Goal: Communication & Community: Answer question/provide support

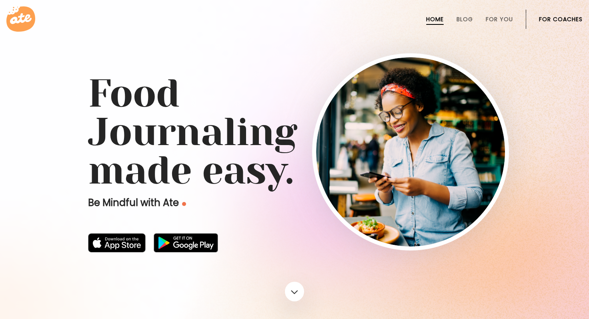
click at [554, 20] on link "For Coaches" at bounding box center [561, 19] width 44 height 6
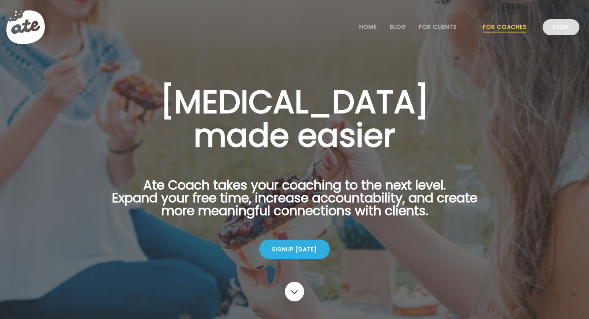
click at [560, 26] on link "Login" at bounding box center [561, 27] width 37 height 16
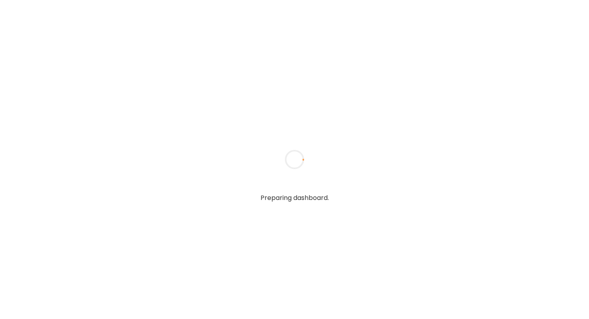
type textarea "**********"
type input "**********"
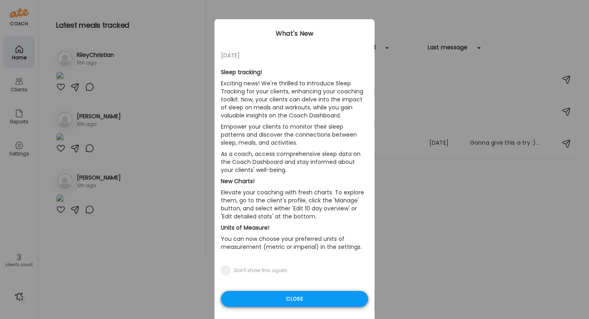
click at [291, 300] on div "Close" at bounding box center [294, 299] width 147 height 16
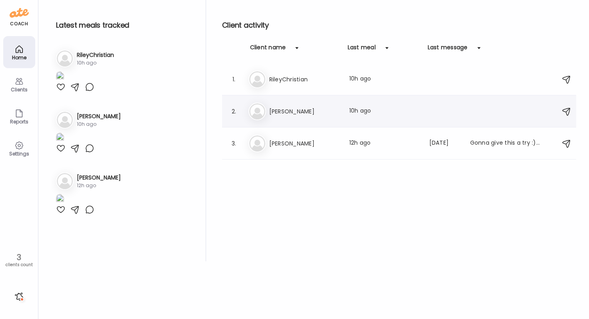
click at [281, 116] on div "Me [PERSON_NAME] Last meal: 10h ago" at bounding box center [401, 111] width 304 height 18
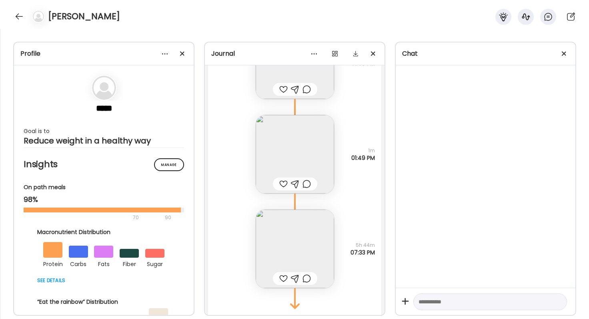
scroll to position [23362, 0]
click at [321, 257] on img at bounding box center [295, 247] width 78 height 78
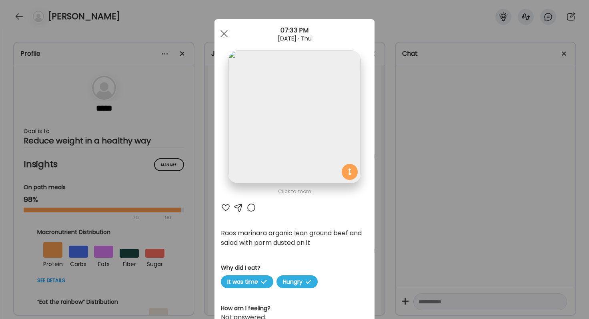
click at [429, 212] on div "Ate Coach Dashboard Wahoo! It’s official Take a moment to set up your Coach Pro…" at bounding box center [294, 159] width 589 height 319
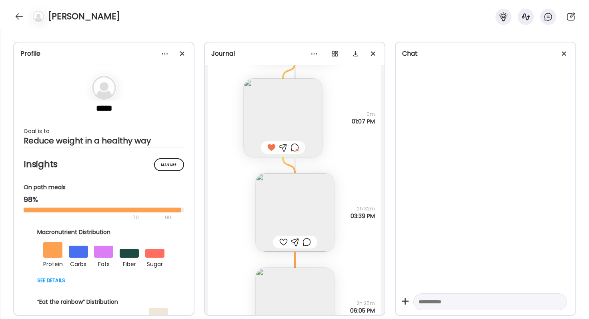
scroll to position [22682, 0]
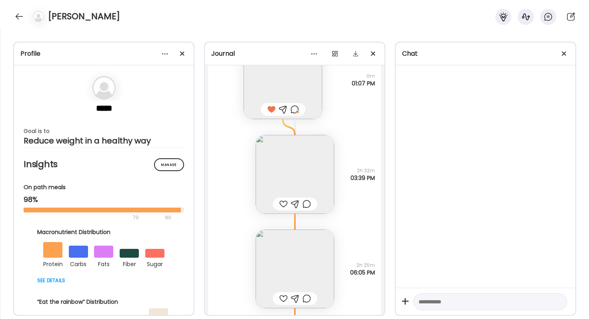
click at [283, 181] on img at bounding box center [295, 174] width 78 height 78
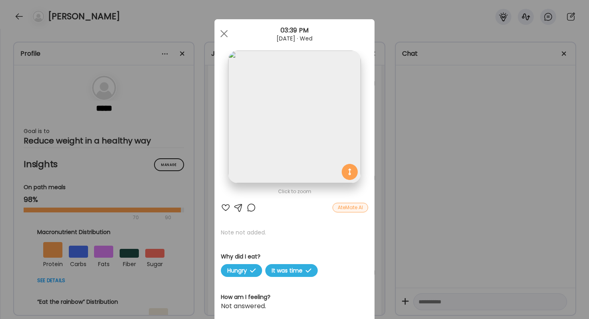
click at [226, 206] on div at bounding box center [226, 208] width 10 height 10
click at [453, 200] on div "Ate Coach Dashboard Wahoo! It’s official Take a moment to set up your Coach Pro…" at bounding box center [294, 159] width 589 height 319
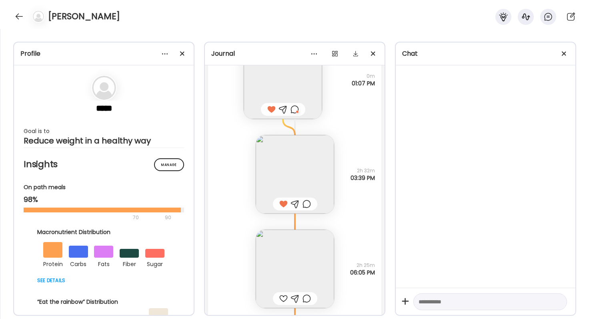
click at [289, 273] on img at bounding box center [295, 268] width 78 height 78
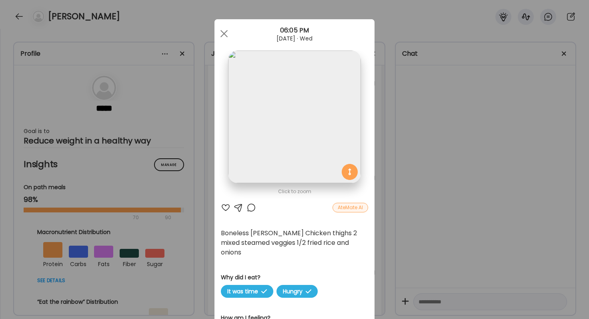
click at [224, 210] on div at bounding box center [226, 208] width 10 height 10
click at [453, 211] on div "Ate Coach Dashboard Wahoo! It’s official Take a moment to set up your Coach Pro…" at bounding box center [294, 159] width 589 height 319
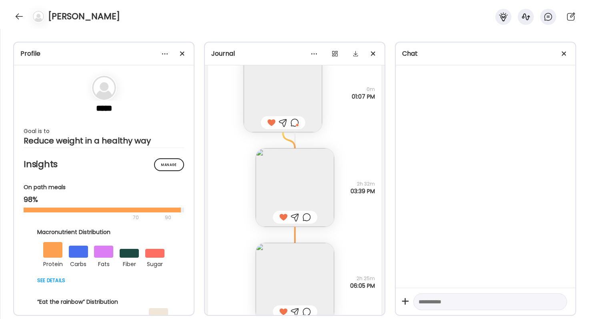
scroll to position [22701, 0]
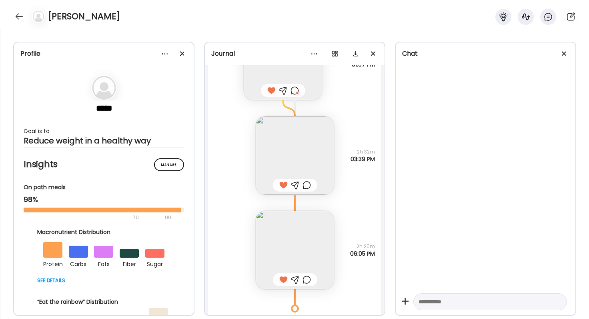
click at [307, 187] on div at bounding box center [307, 185] width 8 height 10
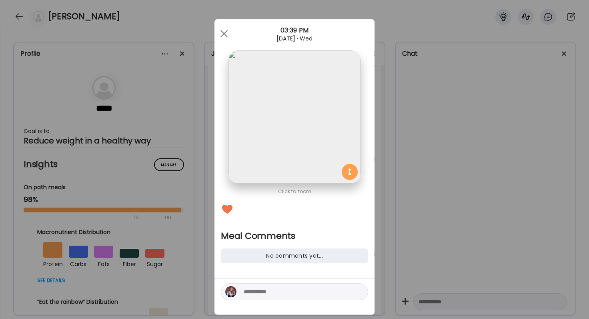
click at [269, 291] on textarea at bounding box center [298, 292] width 108 height 10
type textarea "**********"
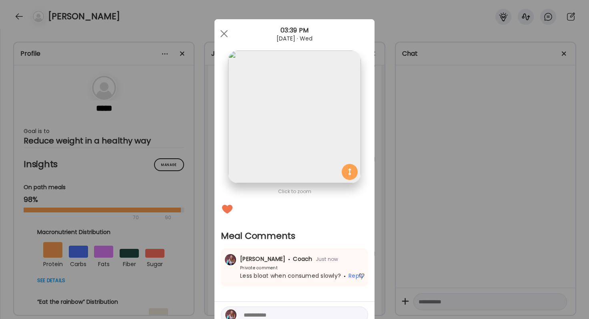
click at [419, 243] on div "Ate Coach Dashboard Wahoo! It’s official Take a moment to set up your Coach Pro…" at bounding box center [294, 159] width 589 height 319
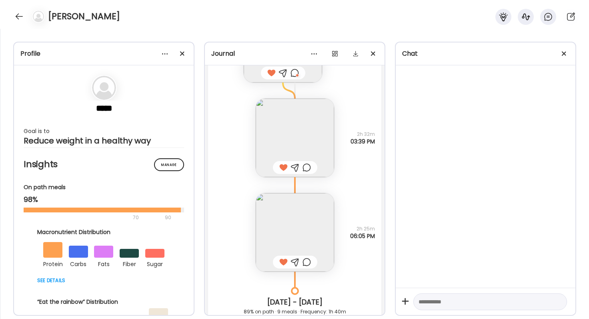
scroll to position [22738, 0]
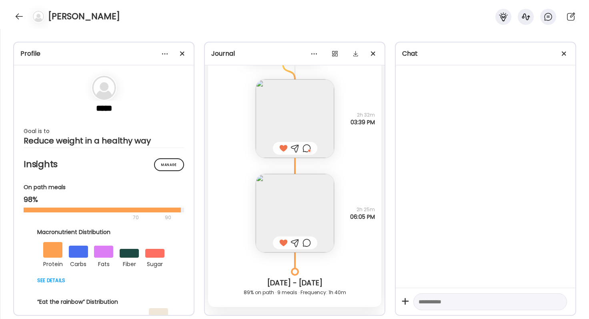
click at [305, 245] on div at bounding box center [307, 243] width 8 height 10
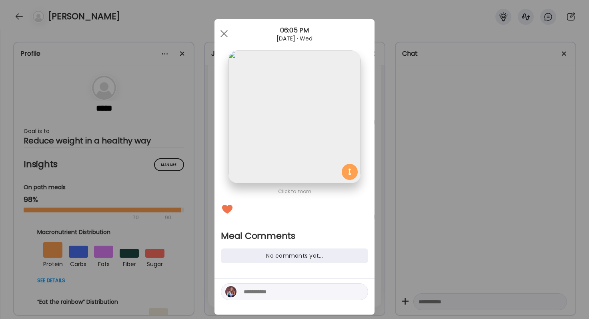
click at [297, 296] on textarea at bounding box center [298, 292] width 108 height 10
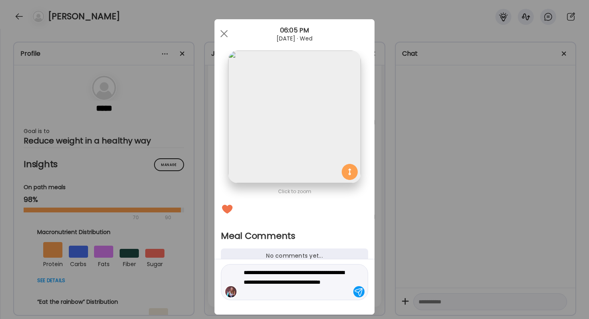
click at [278, 296] on textarea "**********" at bounding box center [298, 281] width 108 height 29
click at [256, 292] on textarea "**********" at bounding box center [298, 281] width 108 height 29
type textarea "**********"
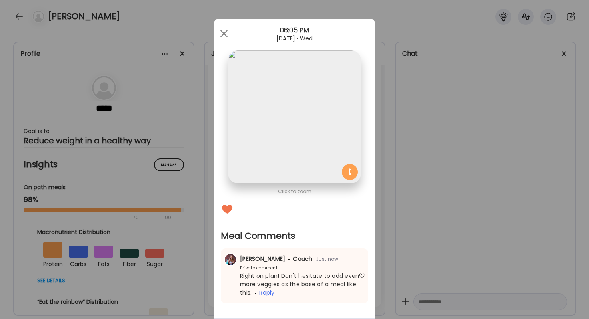
click at [432, 229] on div "Ate Coach Dashboard Wahoo! It’s official Take a moment to set up your Coach Pro…" at bounding box center [294, 159] width 589 height 319
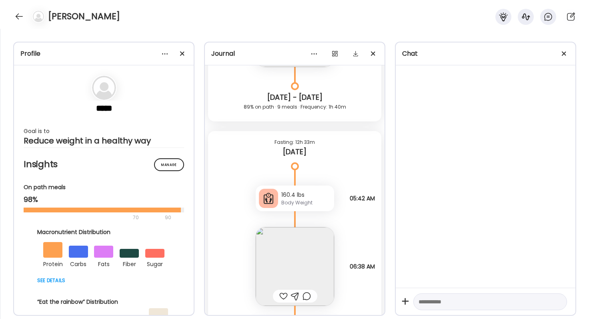
scroll to position [22934, 0]
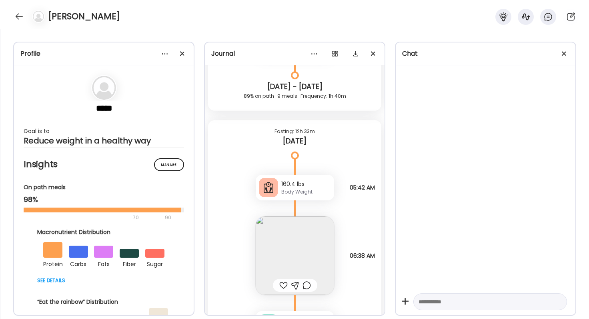
click at [285, 281] on div at bounding box center [283, 285] width 8 height 10
click at [287, 260] on img at bounding box center [295, 255] width 78 height 78
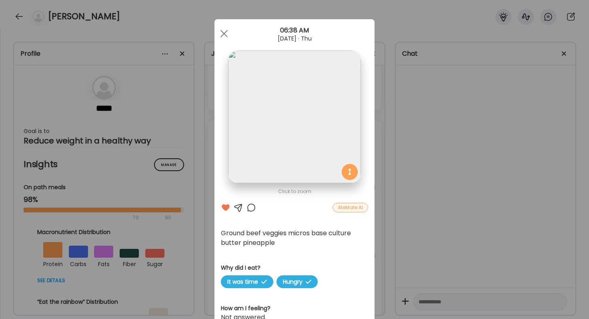
click at [252, 209] on div at bounding box center [252, 208] width 10 height 10
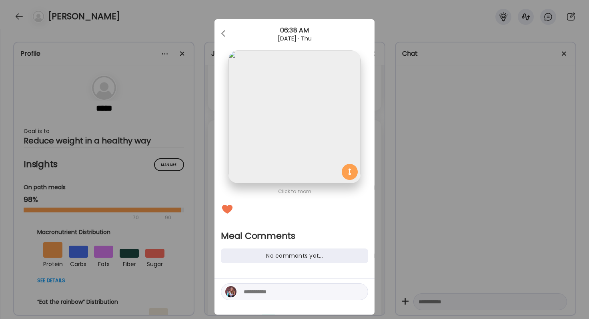
click at [262, 293] on textarea at bounding box center [298, 292] width 108 height 10
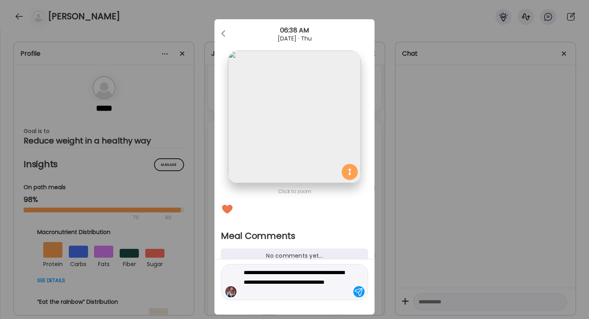
type textarea "**********"
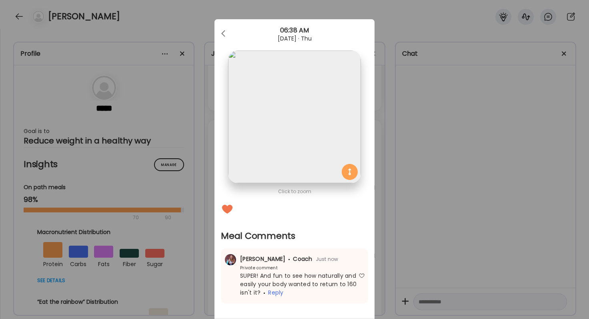
click at [411, 274] on div "Ate Coach Dashboard Wahoo! It’s official Take a moment to set up your Coach Pro…" at bounding box center [294, 159] width 589 height 319
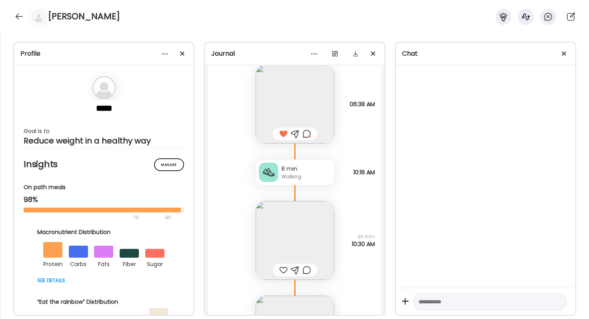
scroll to position [23090, 0]
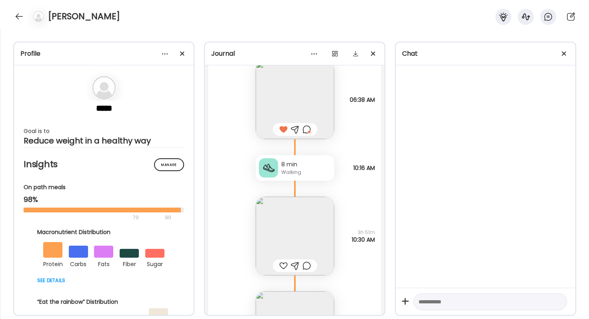
click at [283, 261] on div at bounding box center [283, 266] width 8 height 10
click at [283, 246] on img at bounding box center [295, 236] width 78 height 78
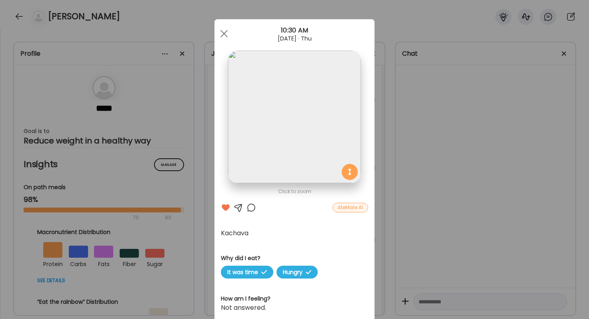
click at [409, 224] on div "Ate Coach Dashboard Wahoo! It’s official Take a moment to set up your Coach Pro…" at bounding box center [294, 159] width 589 height 319
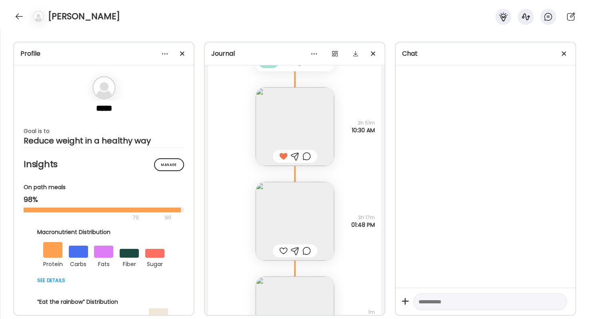
scroll to position [23217, 0]
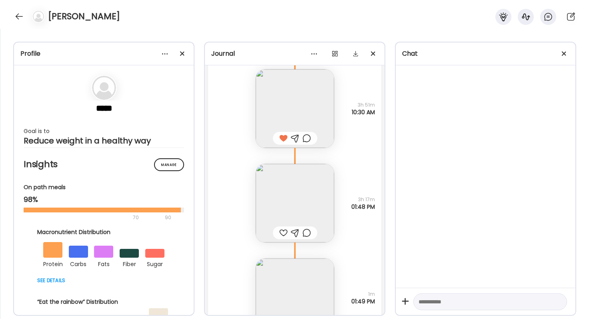
click at [300, 197] on img at bounding box center [295, 203] width 78 height 78
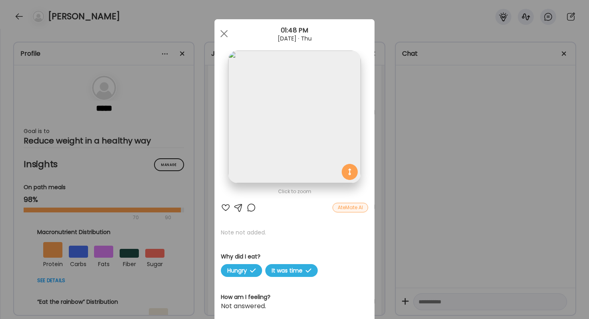
click at [228, 207] on div at bounding box center [226, 208] width 10 height 10
click at [430, 182] on div "Ate Coach Dashboard Wahoo! It’s official Take a moment to set up your Coach Pro…" at bounding box center [294, 159] width 589 height 319
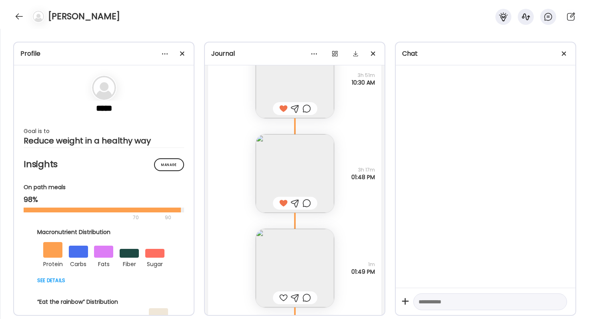
scroll to position [23248, 0]
click at [310, 200] on div at bounding box center [307, 201] width 8 height 10
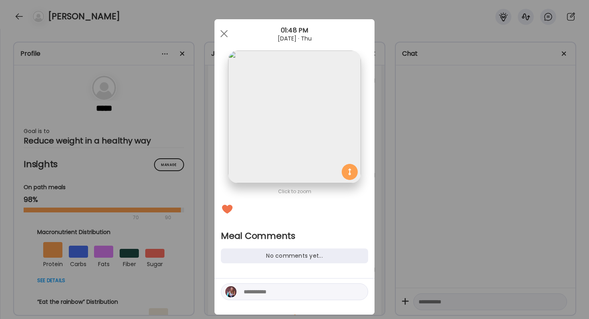
click at [285, 285] on div at bounding box center [294, 291] width 147 height 17
click at [285, 287] on textarea at bounding box center [298, 292] width 108 height 10
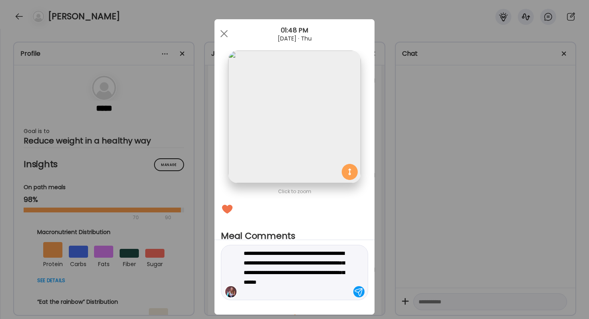
type textarea "**********"
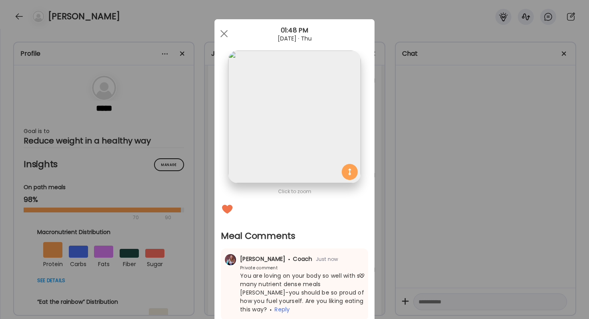
click at [420, 263] on div "Ate Coach Dashboard Wahoo! It’s official Take a moment to set up your Coach Pro…" at bounding box center [294, 159] width 589 height 319
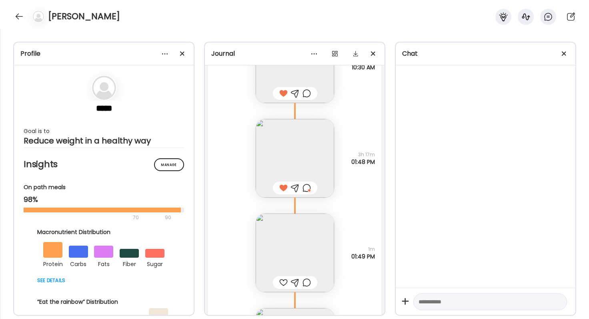
scroll to position [23274, 0]
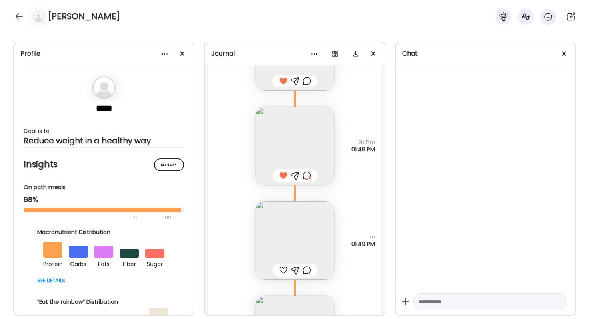
click at [309, 239] on img at bounding box center [295, 240] width 78 height 78
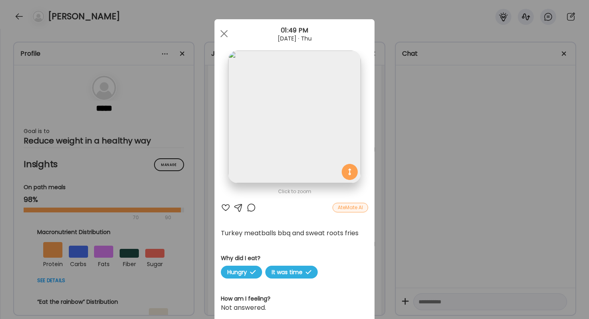
click at [225, 210] on div at bounding box center [226, 208] width 10 height 10
click at [417, 186] on div "Ate Coach Dashboard Wahoo! It’s official Take a moment to set up your Coach Pro…" at bounding box center [294, 159] width 589 height 319
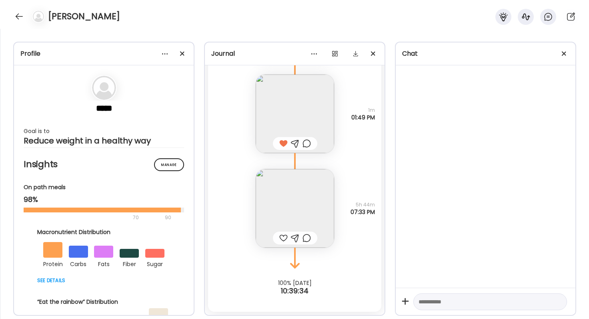
scroll to position [23401, 0]
click at [313, 184] on img at bounding box center [295, 208] width 78 height 78
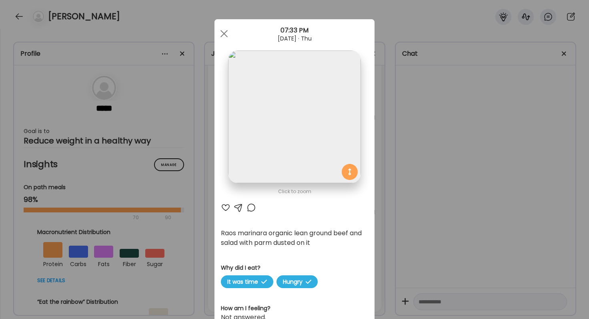
click at [224, 207] on div at bounding box center [226, 208] width 10 height 10
click at [251, 209] on div at bounding box center [252, 208] width 10 height 10
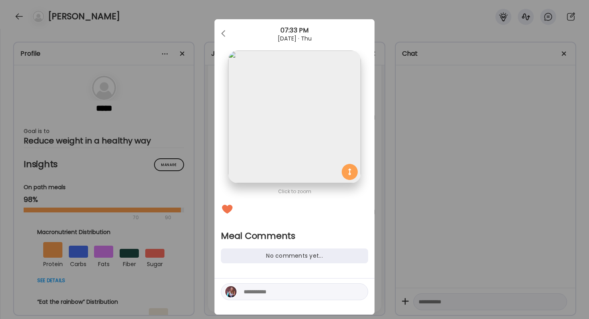
click at [262, 289] on textarea at bounding box center [298, 292] width 108 height 10
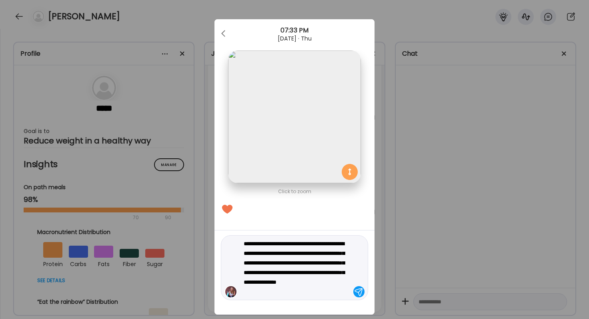
type textarea "**********"
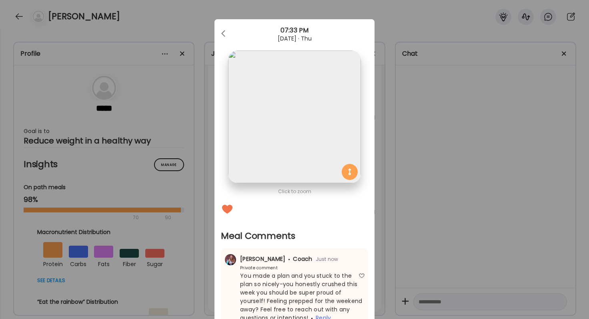
click at [384, 251] on div "Ate Coach Dashboard Wahoo! It’s official Take a moment to set up your Coach Pro…" at bounding box center [294, 159] width 589 height 319
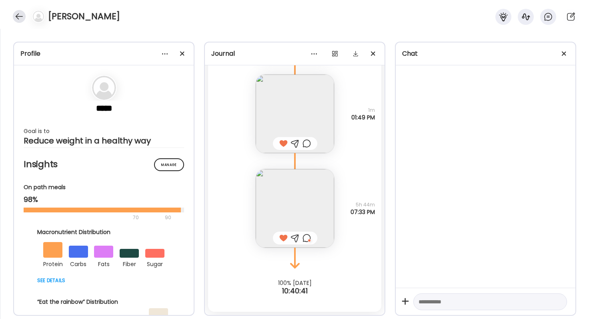
click at [22, 17] on div at bounding box center [19, 16] width 13 height 13
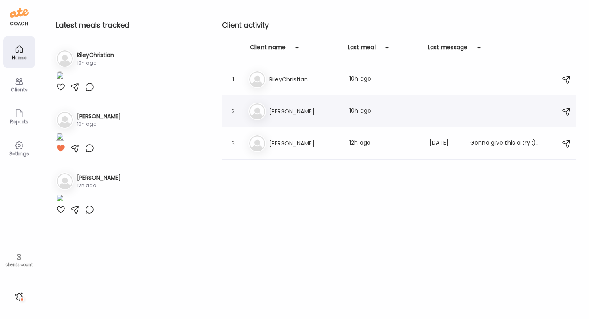
click at [302, 115] on h3 "[PERSON_NAME]" at bounding box center [304, 111] width 70 height 10
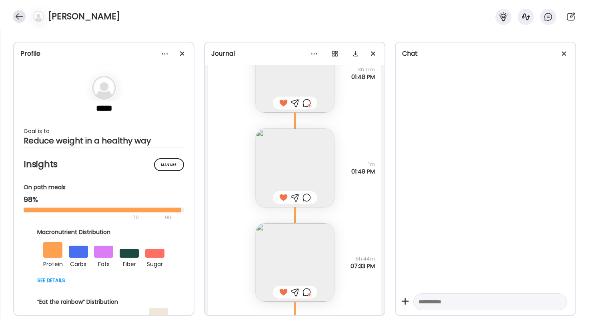
click at [18, 11] on div at bounding box center [19, 16] width 13 height 13
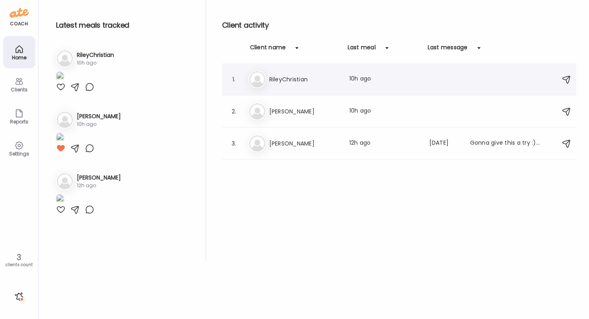
click at [309, 74] on div "Ri RileyChristian Last meal: 10h ago" at bounding box center [401, 79] width 304 height 18
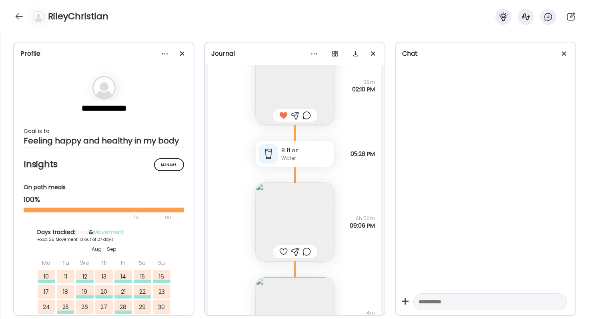
scroll to position [34438, 0]
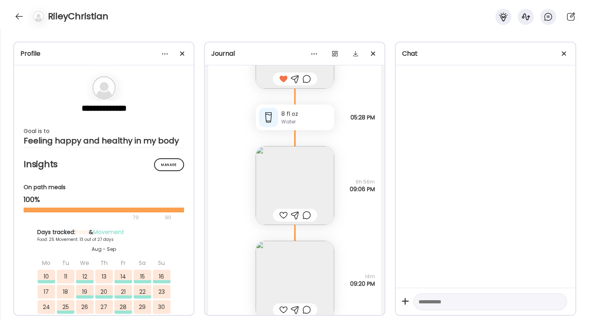
click at [284, 182] on img at bounding box center [295, 185] width 78 height 78
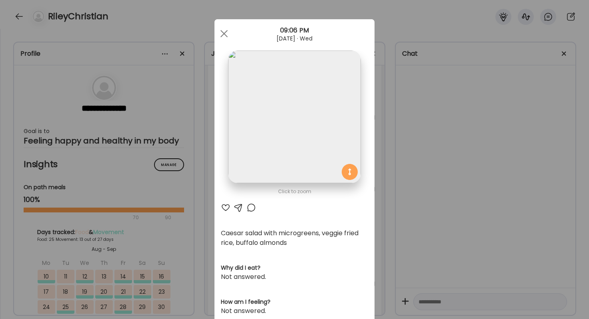
click at [460, 262] on div "Ate Coach Dashboard Wahoo! It’s official Take a moment to set up your Coach Pro…" at bounding box center [294, 159] width 589 height 319
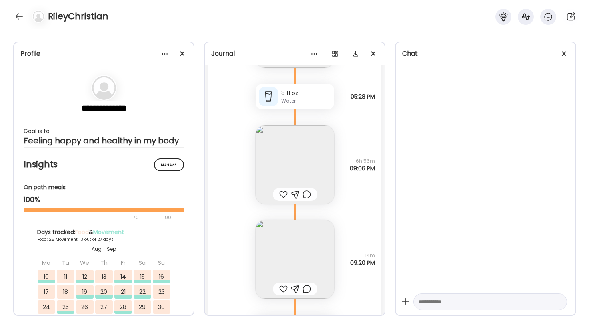
scroll to position [34461, 0]
click at [313, 254] on img at bounding box center [295, 256] width 78 height 78
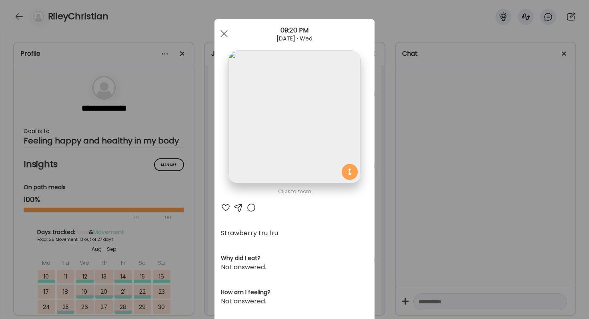
click at [450, 235] on div "Ate Coach Dashboard Wahoo! It’s official Take a moment to set up your Coach Pro…" at bounding box center [294, 159] width 589 height 319
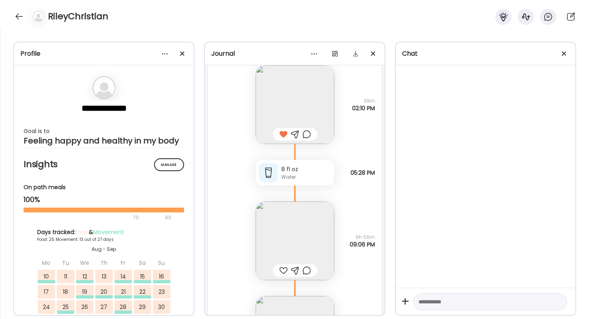
scroll to position [34402, 0]
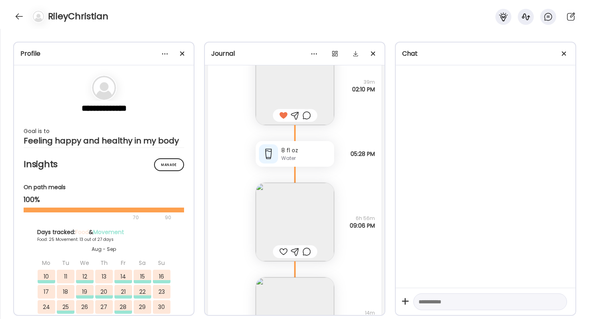
click at [283, 253] on div at bounding box center [283, 252] width 8 height 10
click at [307, 253] on div at bounding box center [307, 252] width 8 height 10
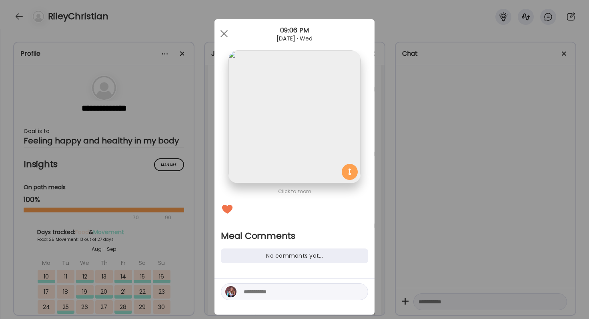
click at [293, 291] on textarea at bounding box center [298, 292] width 108 height 10
click at [248, 293] on textarea "**********" at bounding box center [298, 286] width 108 height 19
type textarea "**********"
click at [301, 293] on textarea "**********" at bounding box center [298, 286] width 108 height 19
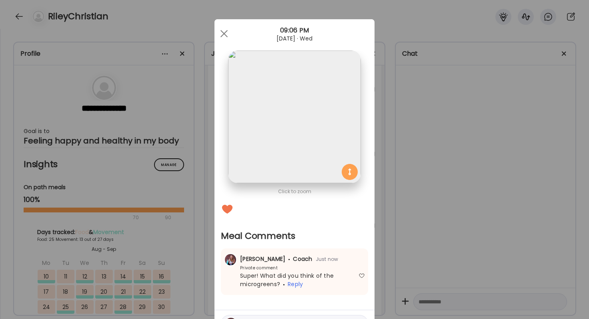
click at [431, 261] on div "Ate Coach Dashboard Wahoo! It’s official Take a moment to set up your Coach Pro…" at bounding box center [294, 159] width 589 height 319
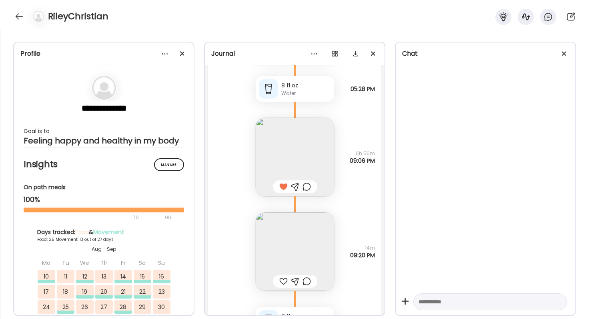
scroll to position [34501, 0]
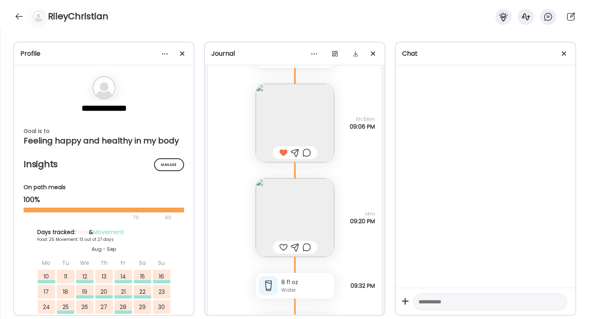
click at [281, 249] on div at bounding box center [283, 247] width 8 height 10
click at [281, 234] on img at bounding box center [295, 217] width 78 height 78
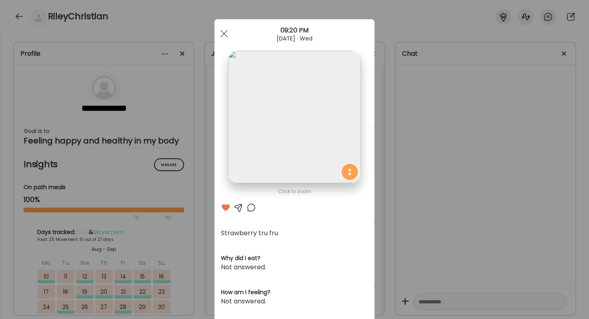
click at [250, 211] on div at bounding box center [252, 208] width 10 height 10
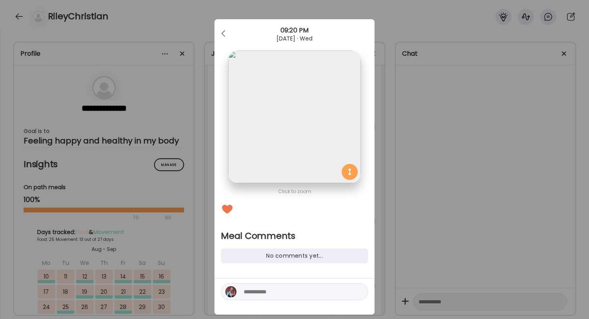
click at [257, 294] on textarea at bounding box center [298, 292] width 108 height 10
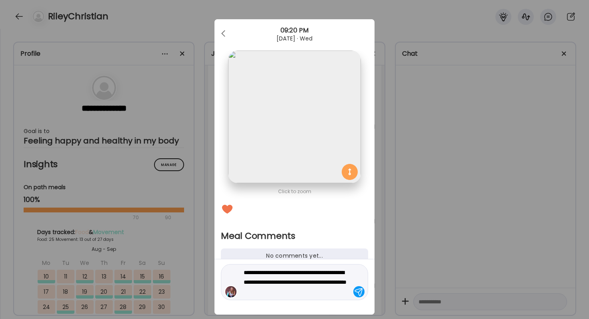
type textarea "**********"
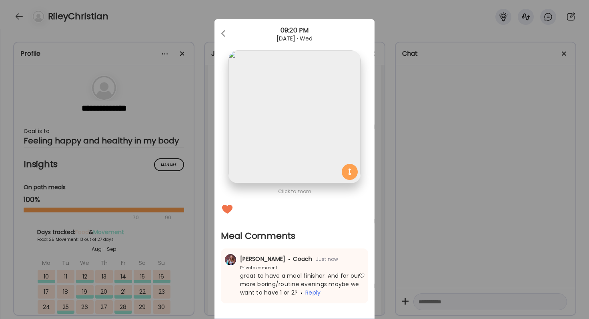
click at [375, 252] on div "Ate Coach Dashboard Wahoo! It’s official Take a moment to set up your Coach Pro…" at bounding box center [294, 159] width 589 height 319
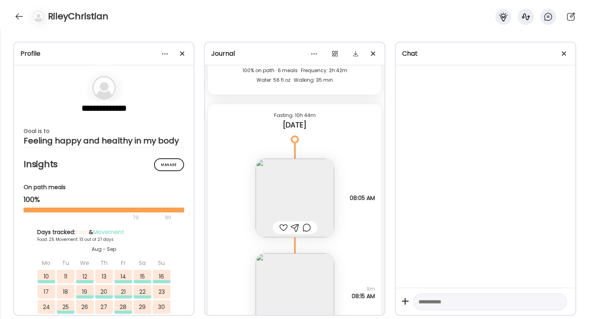
scroll to position [34823, 0]
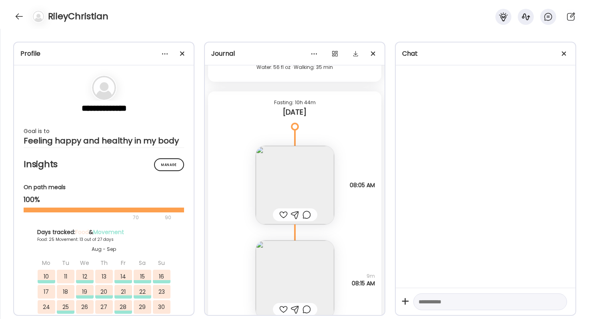
click at [282, 217] on div at bounding box center [283, 215] width 8 height 10
click at [282, 192] on img at bounding box center [295, 185] width 78 height 78
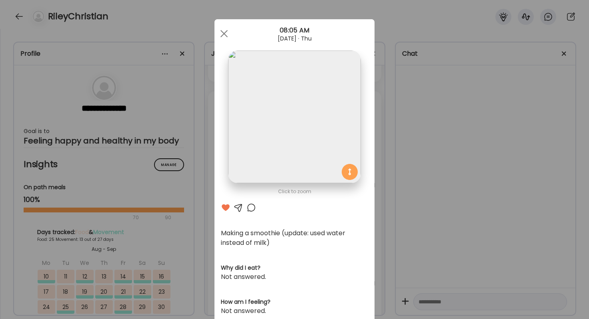
click at [251, 207] on div at bounding box center [252, 208] width 10 height 10
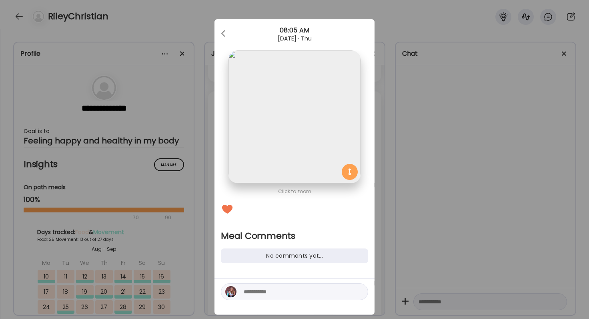
click at [427, 274] on div "Ate Coach Dashboard Wahoo! It’s official Take a moment to set up your Coach Pro…" at bounding box center [294, 159] width 589 height 319
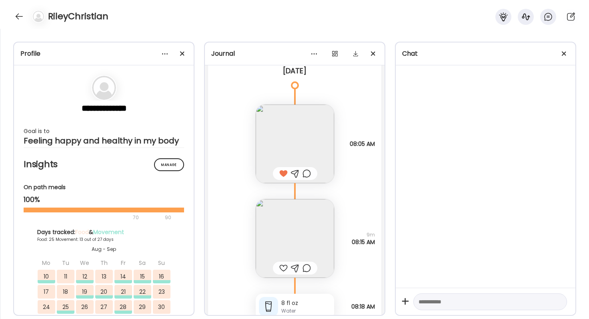
scroll to position [34865, 0]
click at [309, 226] on img at bounding box center [295, 237] width 78 height 78
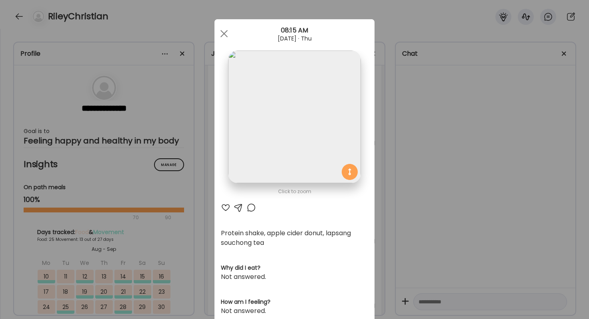
click at [411, 209] on div "Ate Coach Dashboard Wahoo! It’s official Take a moment to set up your Coach Pro…" at bounding box center [294, 159] width 589 height 319
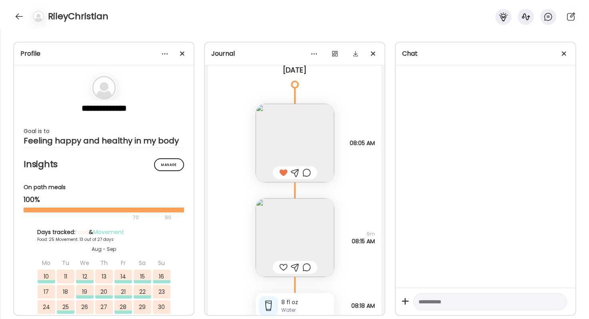
click at [307, 173] on div at bounding box center [307, 173] width 8 height 10
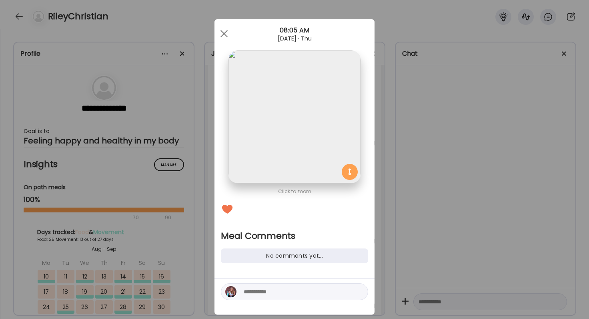
click at [288, 287] on textarea at bounding box center [298, 292] width 108 height 10
click at [448, 195] on div "Ate Coach Dashboard Wahoo! It’s official Take a moment to set up your Coach Pro…" at bounding box center [294, 159] width 589 height 319
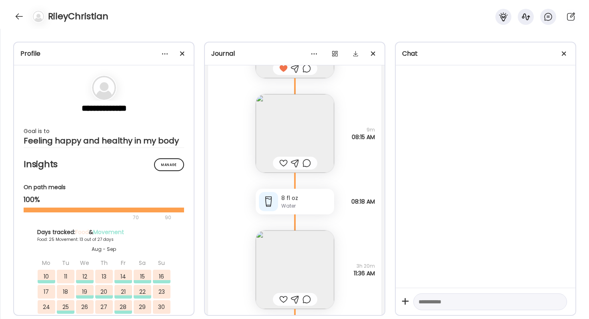
scroll to position [34951, 0]
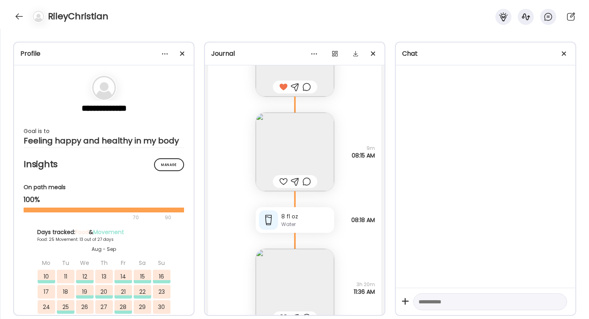
click at [306, 86] on div at bounding box center [307, 87] width 8 height 10
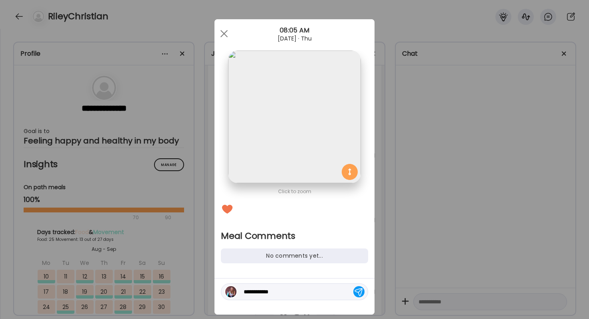
click at [284, 294] on textarea "**********" at bounding box center [298, 292] width 108 height 10
type textarea "**********"
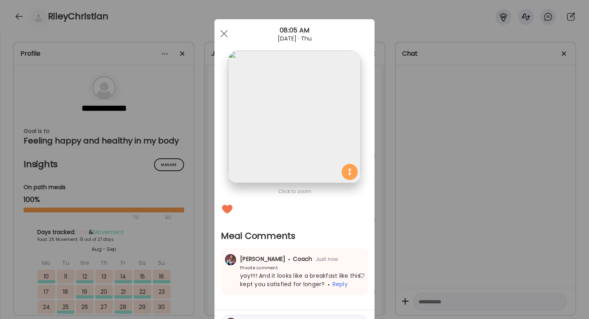
click at [415, 283] on div "Ate Coach Dashboard Wahoo! It’s official Take a moment to set up your Coach Pro…" at bounding box center [294, 159] width 589 height 319
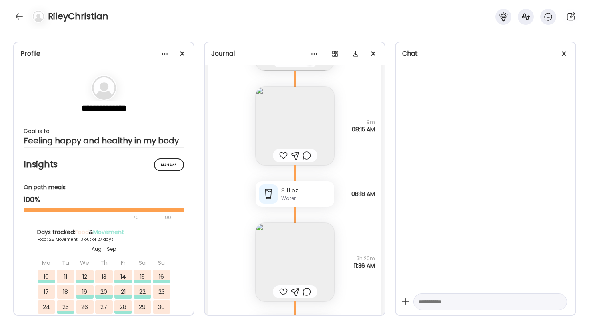
scroll to position [35016, 0]
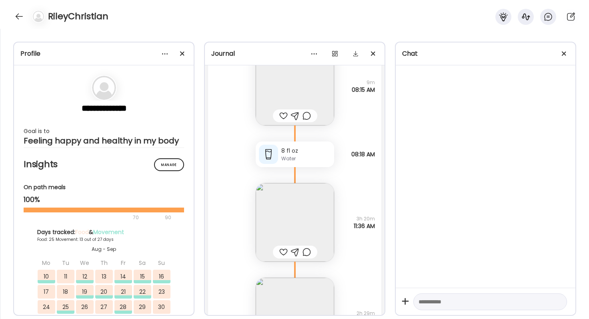
click at [293, 231] on img at bounding box center [295, 222] width 78 height 78
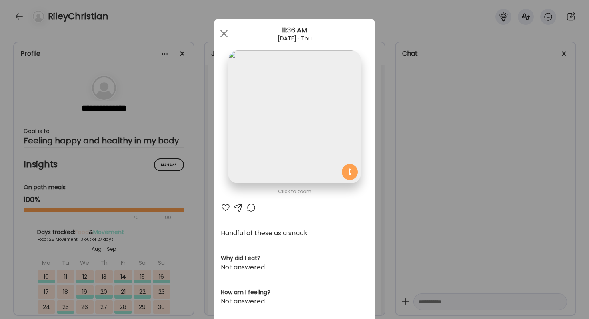
click at [227, 205] on div at bounding box center [226, 208] width 10 height 10
click at [457, 194] on div "Ate Coach Dashboard Wahoo! It’s official Take a moment to set up your Coach Pro…" at bounding box center [294, 159] width 589 height 319
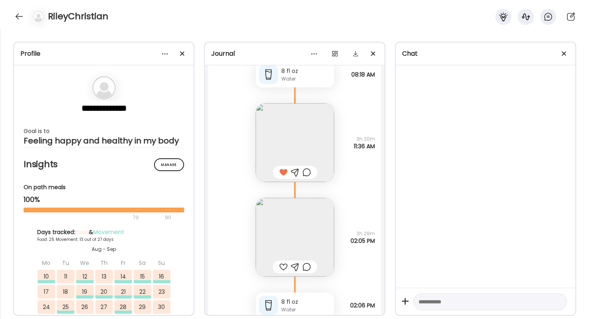
scroll to position [35100, 0]
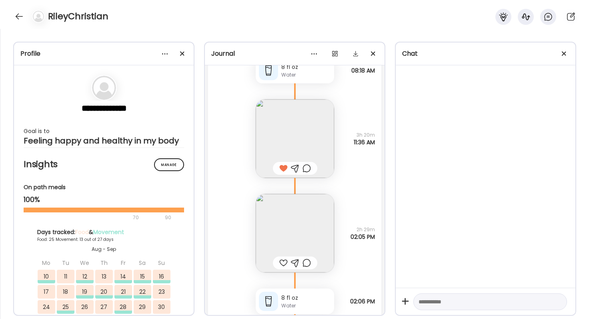
click at [298, 221] on img at bounding box center [295, 233] width 78 height 78
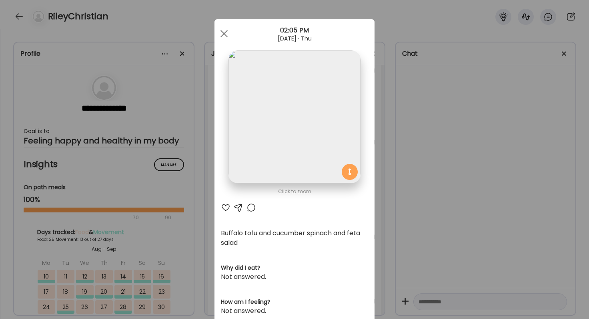
click at [226, 208] on div at bounding box center [226, 208] width 10 height 10
click at [251, 208] on div at bounding box center [252, 208] width 10 height 10
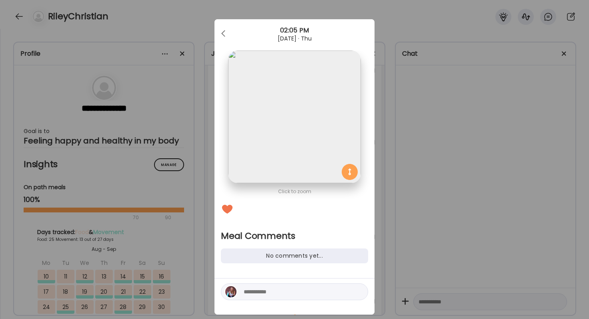
click at [266, 291] on textarea at bounding box center [298, 292] width 108 height 10
type textarea "**********"
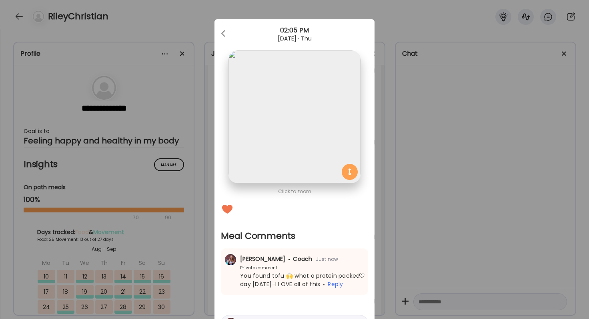
click at [512, 250] on div "Ate Coach Dashboard Wahoo! It’s official Take a moment to set up your Coach Pro…" at bounding box center [294, 159] width 589 height 319
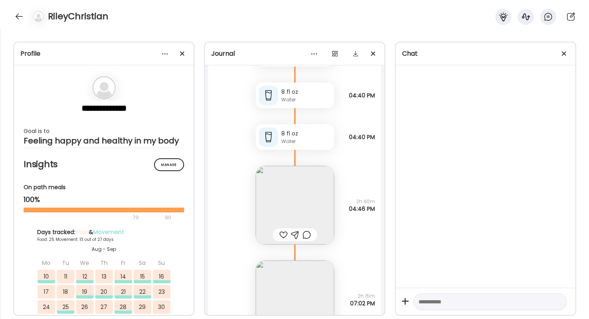
scroll to position [35514, 0]
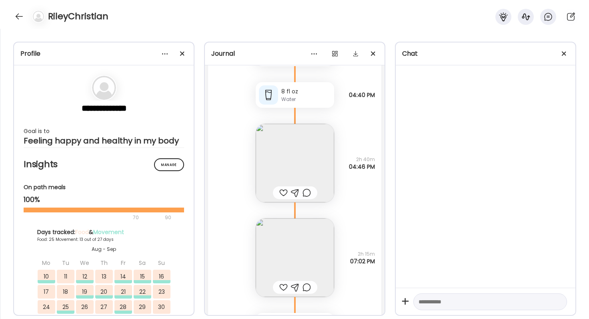
click at [301, 169] on img at bounding box center [295, 163] width 78 height 78
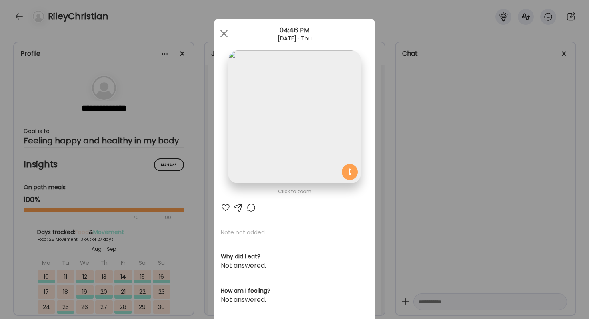
click at [417, 166] on div "Ate Coach Dashboard Wahoo! It’s official Take a moment to set up your Coach Pro…" at bounding box center [294, 159] width 589 height 319
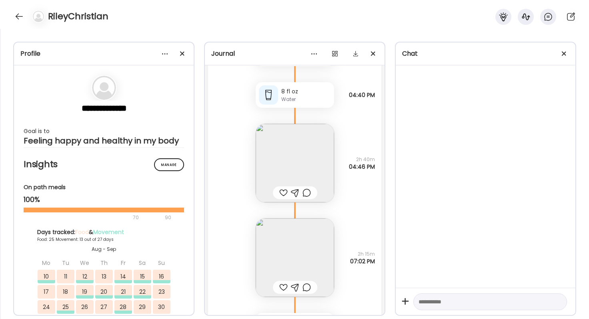
click at [281, 143] on img at bounding box center [295, 163] width 78 height 78
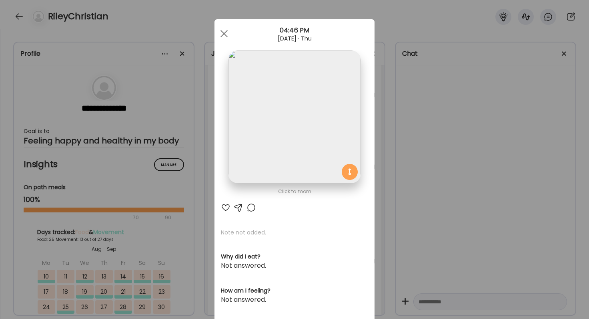
click at [433, 144] on div "Ate Coach Dashboard Wahoo! It’s official Take a moment to set up your Coach Pro…" at bounding box center [294, 159] width 589 height 319
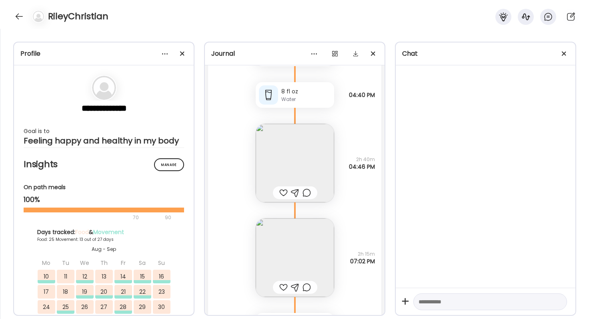
click at [281, 191] on div at bounding box center [283, 193] width 8 height 10
click at [287, 259] on img at bounding box center [295, 257] width 78 height 78
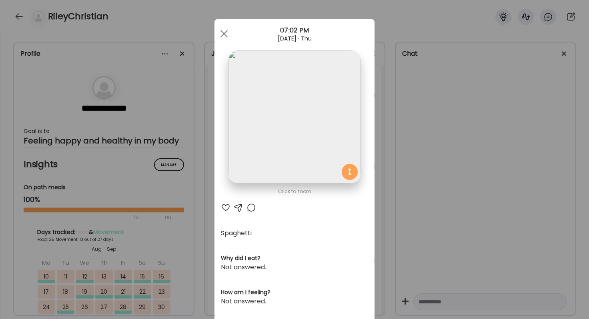
click at [427, 232] on div "Ate Coach Dashboard Wahoo! It’s official Take a moment to set up your Coach Pro…" at bounding box center [294, 159] width 589 height 319
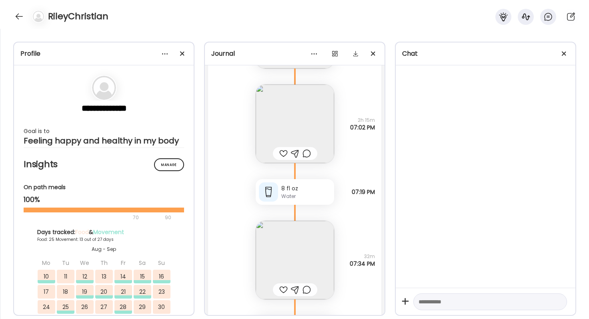
scroll to position [35659, 0]
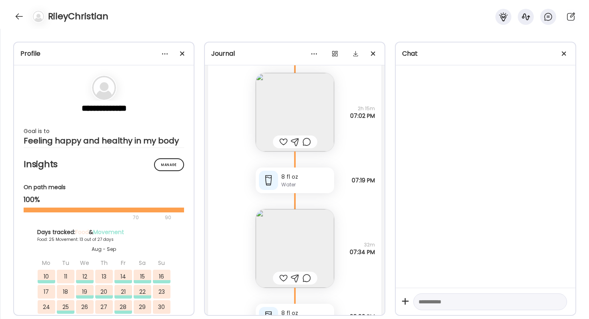
click at [309, 237] on img at bounding box center [295, 248] width 78 height 78
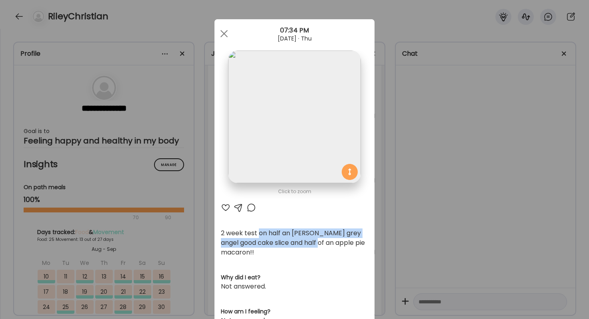
drag, startPoint x: 257, startPoint y: 235, endPoint x: 314, endPoint y: 242, distance: 56.8
click at [314, 242] on div "2 week test on half an [PERSON_NAME] grey angel good cake slice and half of an …" at bounding box center [294, 242] width 147 height 29
click at [315, 245] on div "2 week test on half an [PERSON_NAME] grey angel good cake slice and half of an …" at bounding box center [294, 242] width 147 height 29
click at [440, 261] on div "Ate Coach Dashboard Wahoo! It’s official Take a moment to set up your Coach Pro…" at bounding box center [294, 159] width 589 height 319
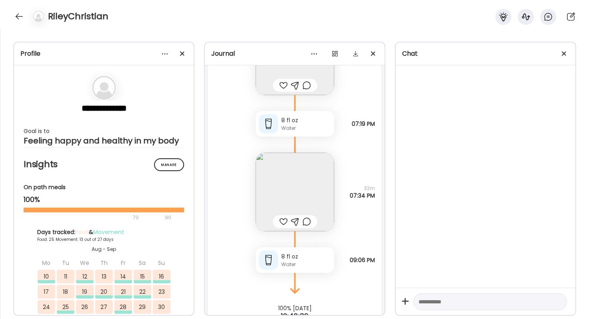
scroll to position [35723, 0]
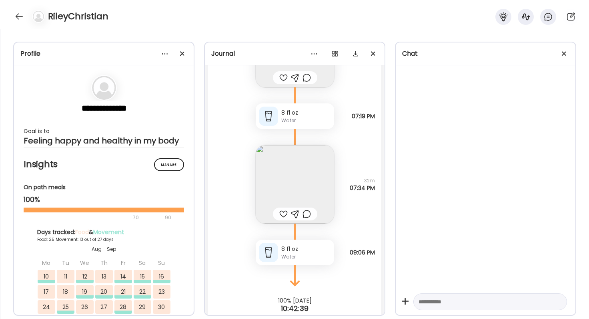
click at [282, 215] on div at bounding box center [283, 214] width 8 height 10
click at [312, 216] on div at bounding box center [295, 213] width 44 height 13
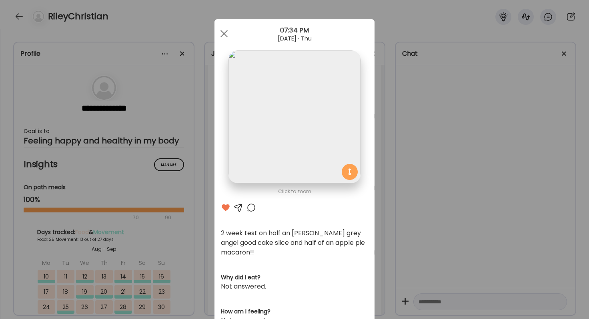
click at [251, 207] on div at bounding box center [252, 208] width 10 height 10
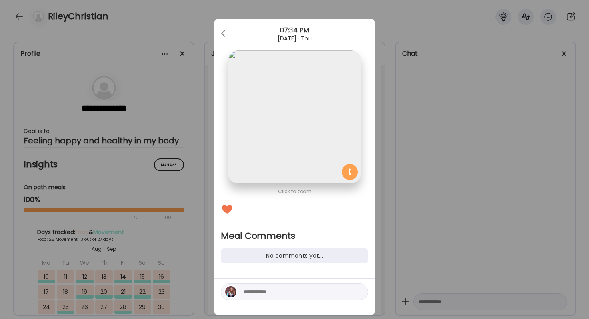
click at [261, 290] on textarea at bounding box center [298, 292] width 108 height 10
type textarea "**********"
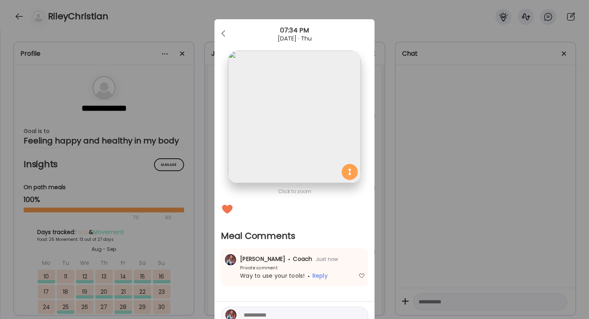
click at [402, 227] on div "Ate Coach Dashboard Wahoo! It’s official Take a moment to set up your Coach Pro…" at bounding box center [294, 159] width 589 height 319
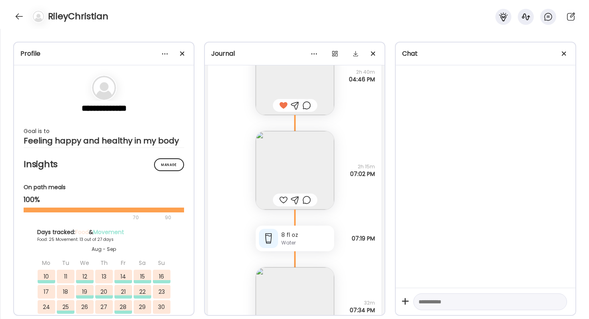
scroll to position [35595, 0]
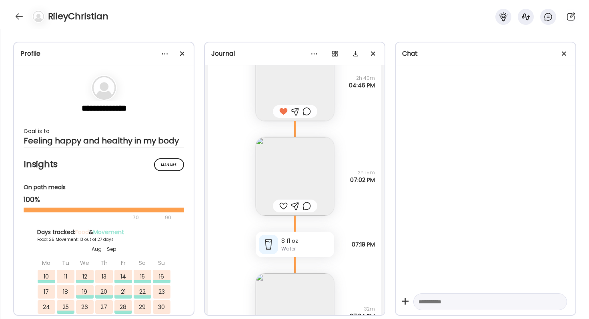
click at [283, 206] on div at bounding box center [283, 206] width 8 height 10
click at [309, 206] on div at bounding box center [307, 206] width 8 height 10
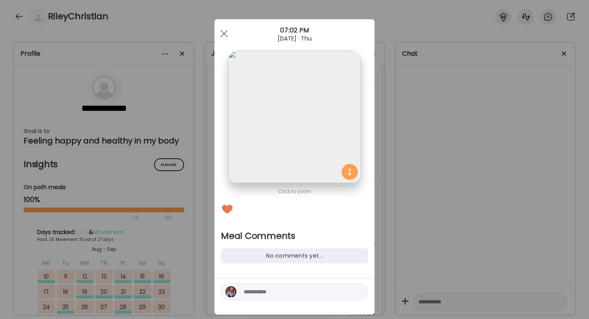
click at [289, 292] on textarea at bounding box center [298, 292] width 108 height 10
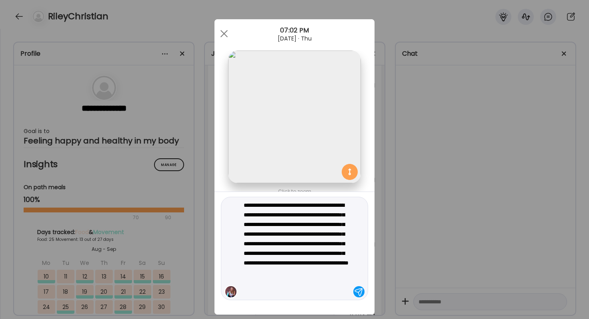
type textarea "**********"
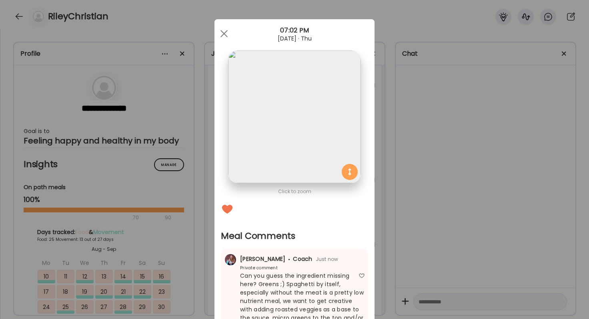
click at [471, 260] on div "Ate Coach Dashboard Wahoo! It’s official Take a moment to set up your Coach Pro…" at bounding box center [294, 159] width 589 height 319
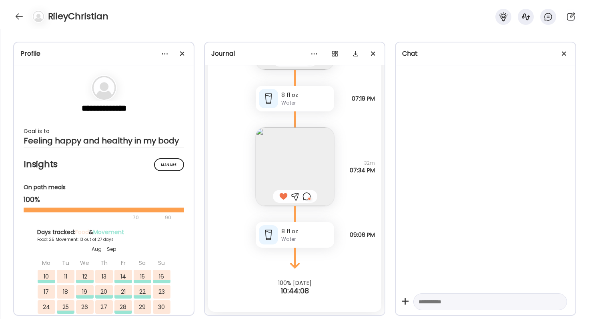
scroll to position [35741, 0]
click at [20, 21] on div at bounding box center [19, 16] width 13 height 13
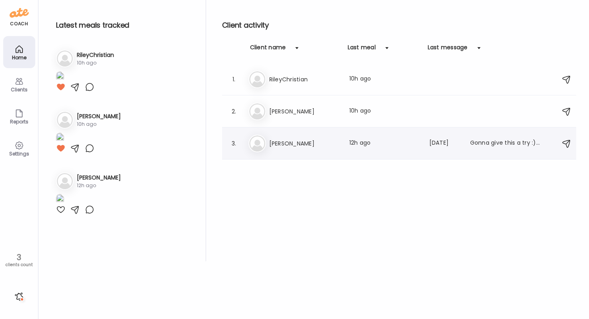
click at [309, 144] on h3 "[PERSON_NAME]" at bounding box center [304, 143] width 70 height 10
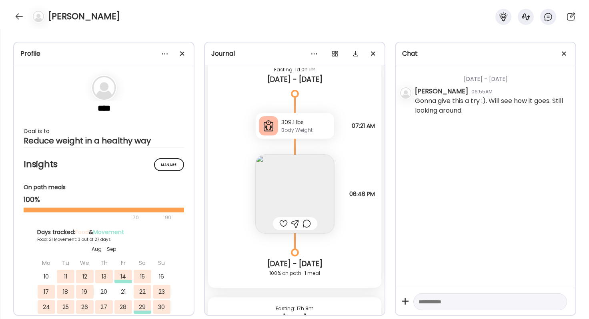
scroll to position [9004, 0]
click at [283, 222] on div at bounding box center [283, 222] width 8 height 10
click at [293, 197] on img at bounding box center [295, 192] width 78 height 78
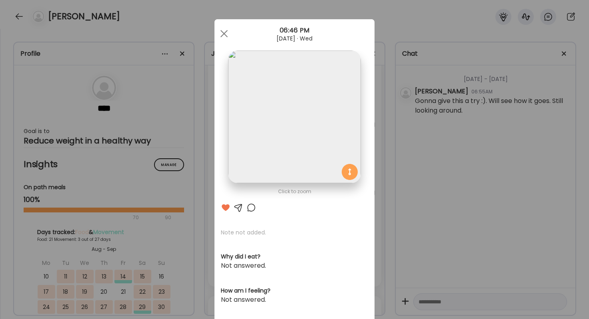
click at [455, 195] on div "Ate Coach Dashboard Wahoo! It’s official Take a moment to set up your Coach Pro…" at bounding box center [294, 159] width 589 height 319
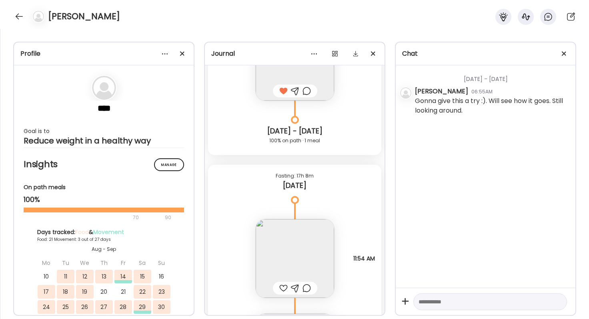
scroll to position [9206, 0]
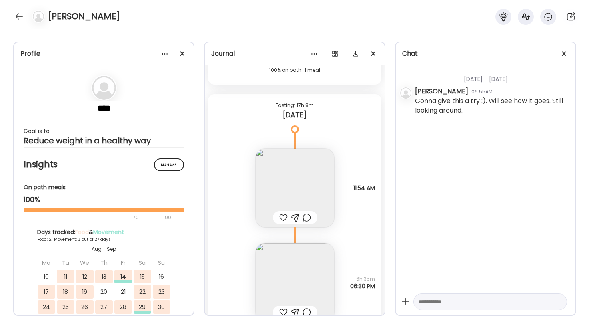
click at [301, 196] on img at bounding box center [295, 187] width 78 height 78
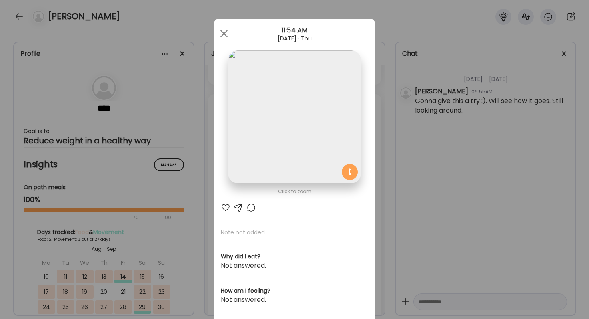
click at [414, 164] on div "Ate Coach Dashboard Wahoo! It’s official Take a moment to set up your Coach Pro…" at bounding box center [294, 159] width 589 height 319
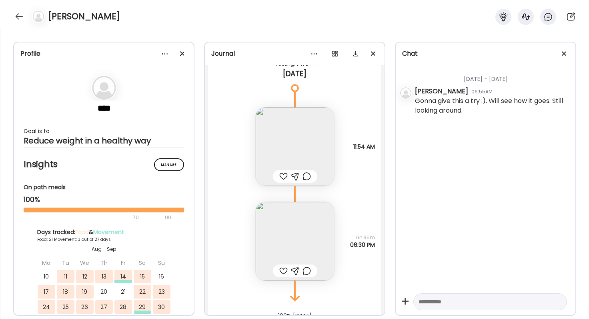
scroll to position [9263, 0]
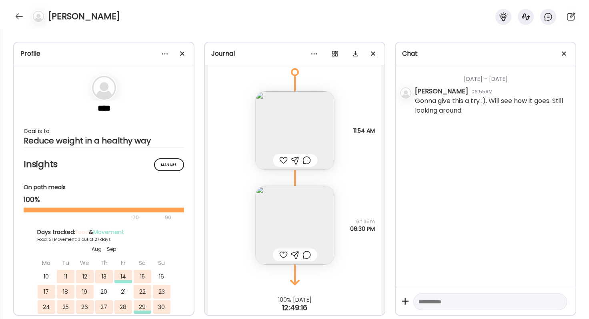
click at [293, 230] on img at bounding box center [295, 225] width 78 height 78
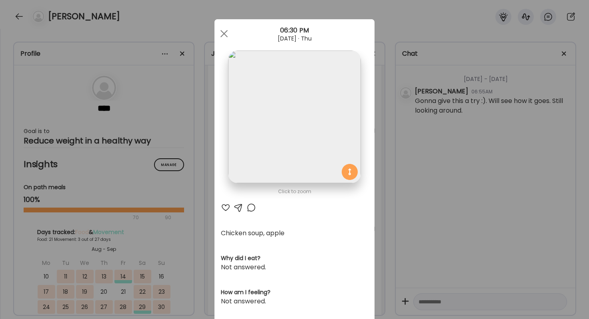
click at [458, 179] on div "Ate Coach Dashboard Wahoo! It’s official Take a moment to set up your Coach Pro…" at bounding box center [294, 159] width 589 height 319
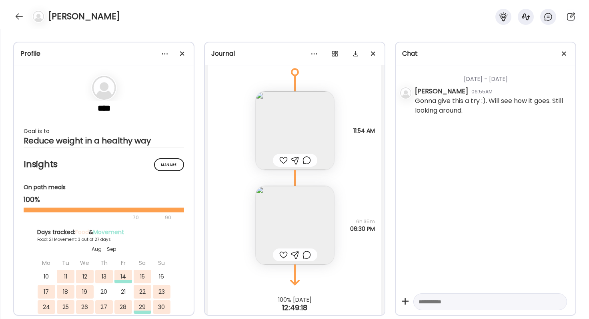
click at [285, 158] on div at bounding box center [283, 160] width 8 height 10
click at [306, 163] on div at bounding box center [307, 160] width 8 height 10
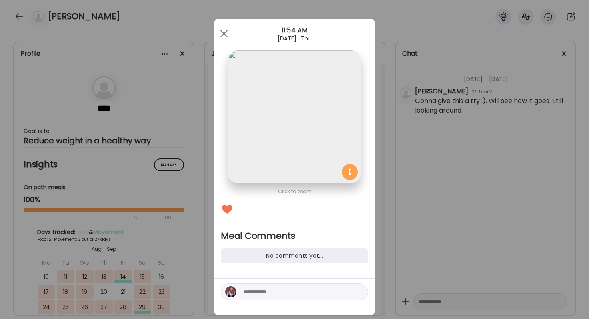
click at [261, 293] on textarea at bounding box center [298, 292] width 108 height 10
type textarea "**********"
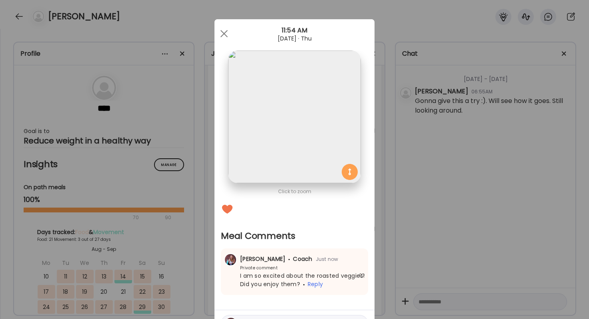
click at [426, 245] on div "Ate Coach Dashboard Wahoo! It’s official Take a moment to set up your Coach Pro…" at bounding box center [294, 159] width 589 height 319
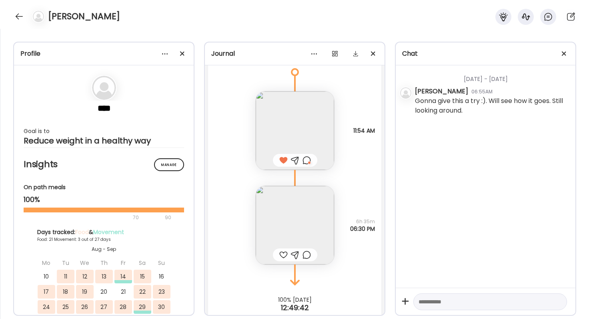
click at [281, 256] on div at bounding box center [283, 255] width 8 height 10
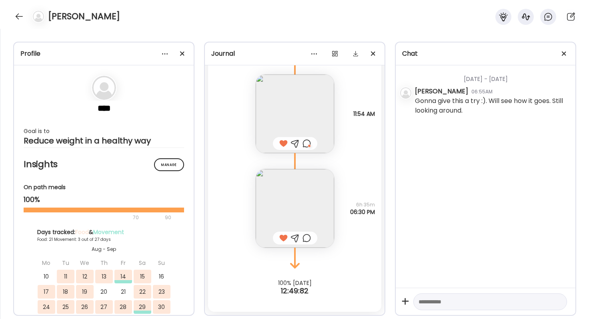
scroll to position [9280, 0]
click at [307, 239] on div at bounding box center [307, 238] width 8 height 10
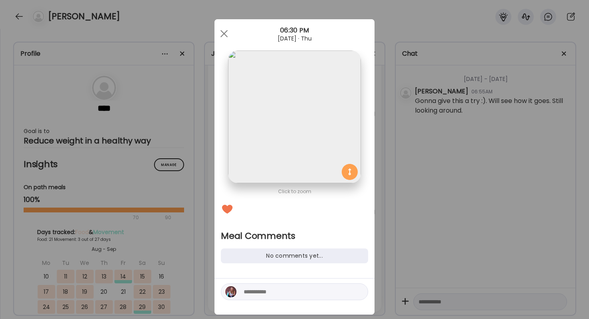
click at [299, 290] on textarea at bounding box center [298, 292] width 108 height 10
type textarea "**********"
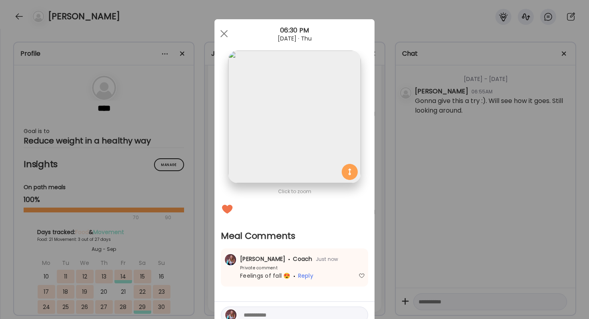
click at [459, 146] on div "Ate Coach Dashboard Wahoo! It’s official Take a moment to set up your Coach Pro…" at bounding box center [294, 159] width 589 height 319
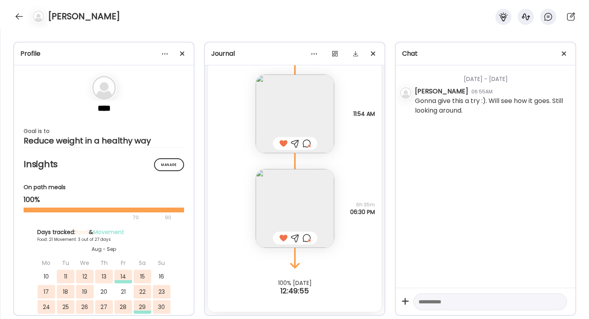
click at [16, 24] on div "[PERSON_NAME]" at bounding box center [294, 14] width 589 height 29
click at [16, 19] on div at bounding box center [19, 16] width 13 height 13
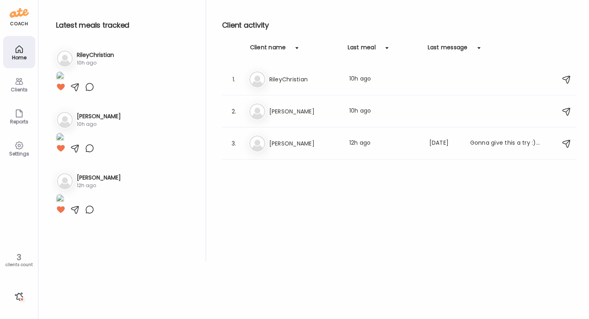
click at [20, 299] on div at bounding box center [19, 296] width 13 height 13
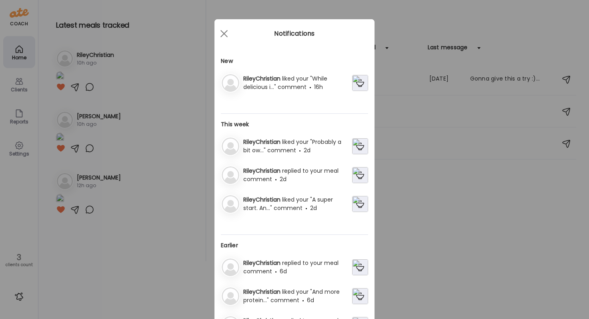
click at [287, 183] on span "2d" at bounding box center [283, 179] width 7 height 8
